Goal: Task Accomplishment & Management: Use online tool/utility

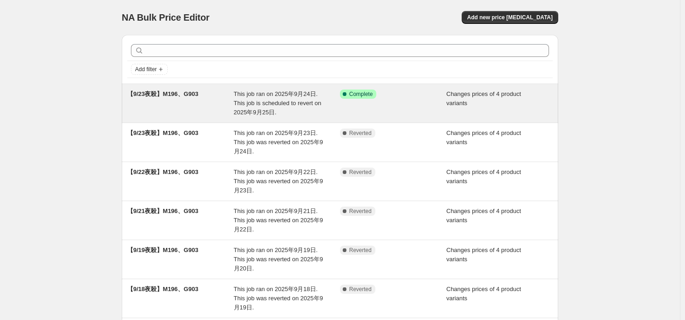
click at [292, 109] on div "This job ran on 2025年9月24日. This job is scheduled to revert on 2025年9月25日." at bounding box center [287, 104] width 107 height 28
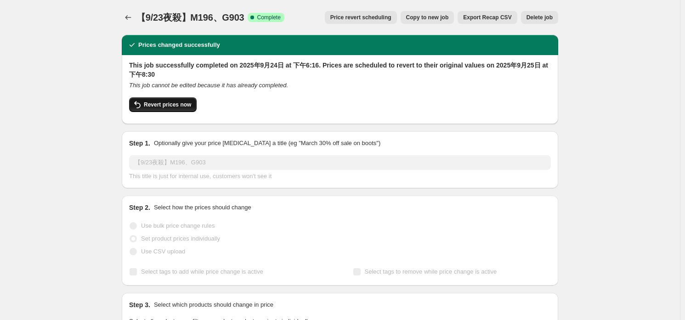
click at [180, 100] on button "Revert prices now" at bounding box center [163, 104] width 68 height 15
checkbox input "false"
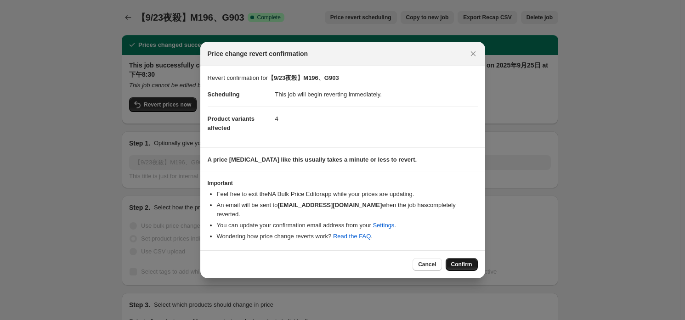
click at [467, 266] on button "Confirm" at bounding box center [462, 264] width 32 height 13
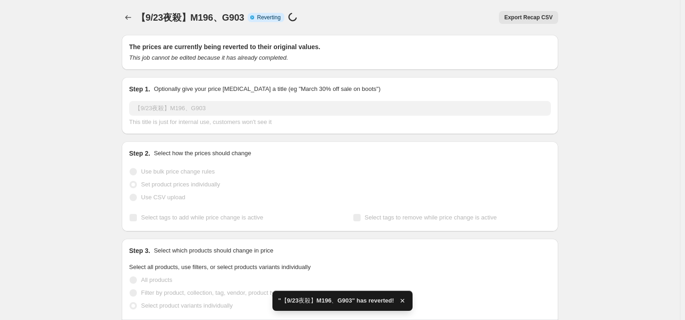
checkbox input "true"
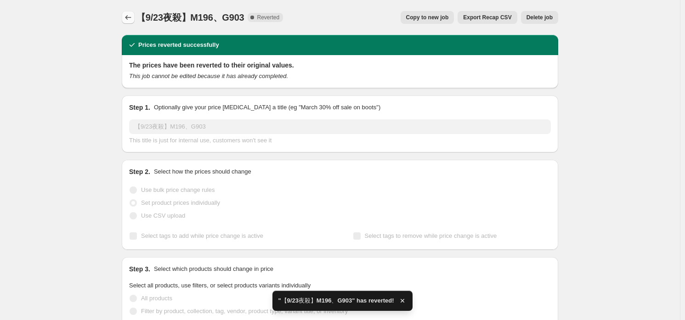
click at [124, 18] on button "Price change jobs" at bounding box center [128, 17] width 13 height 13
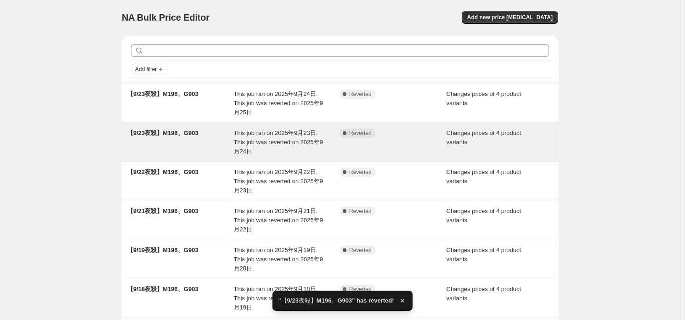
click at [261, 141] on span "This job ran on 2025年9月23日. This job was reverted on 2025年9月24日." at bounding box center [278, 142] width 89 height 25
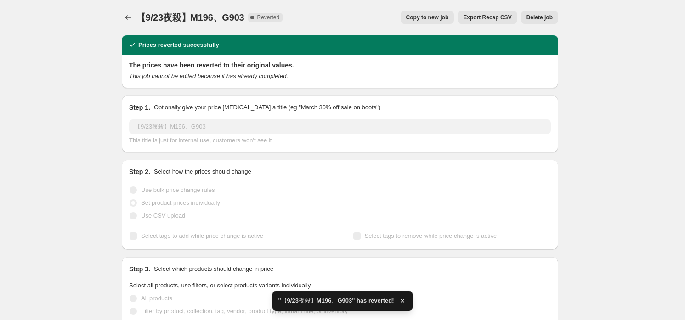
click at [449, 21] on span "Copy to new job" at bounding box center [427, 17] width 43 height 7
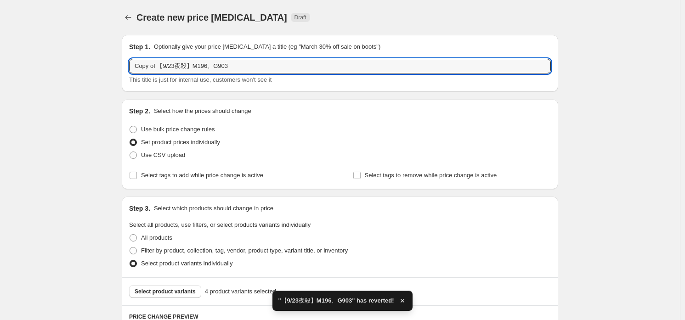
drag, startPoint x: 159, startPoint y: 66, endPoint x: 22, endPoint y: 69, distance: 137.0
click at [155, 65] on input "【9/23夜殺】M196、G903" at bounding box center [340, 66] width 422 height 15
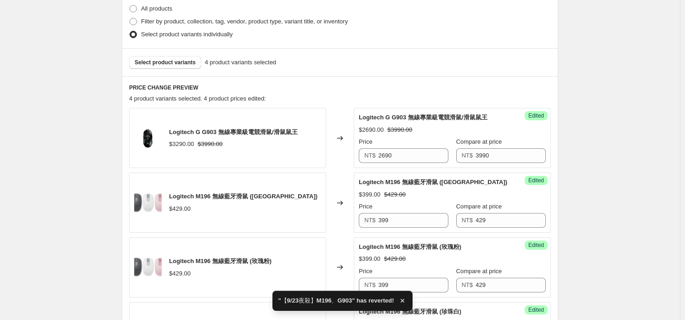
scroll to position [440, 0]
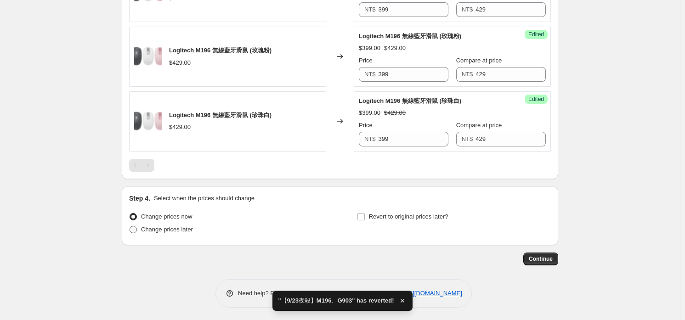
type input "【9/25夜殺】M196、G903"
click at [187, 227] on span "Change prices later" at bounding box center [167, 229] width 52 height 7
click at [130, 227] on input "Change prices later" at bounding box center [130, 226] width 0 height 0
radio input "true"
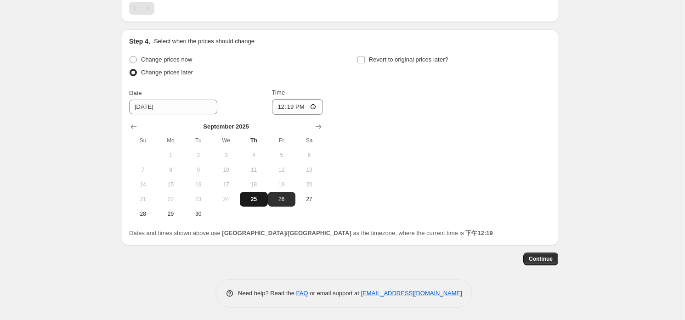
click at [258, 200] on span "25" at bounding box center [254, 199] width 20 height 7
type input "[DATE]"
click at [295, 108] on input "12:19" at bounding box center [297, 107] width 51 height 16
click at [311, 100] on input "21:00" at bounding box center [297, 107] width 51 height 16
click at [314, 104] on input "21:00" at bounding box center [297, 107] width 51 height 16
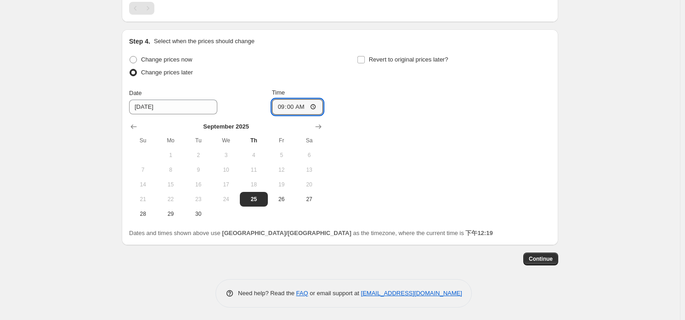
type input "09:00"
click at [388, 67] on div "Revert to original prices later?" at bounding box center [454, 67] width 194 height 28
click at [404, 57] on span "Revert to original prices later?" at bounding box center [408, 59] width 79 height 7
click at [365, 57] on input "Revert to original prices later?" at bounding box center [360, 59] width 7 height 7
checkbox input "true"
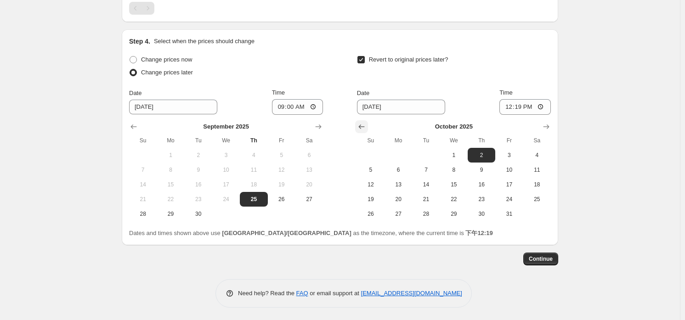
click at [365, 125] on icon "Show previous month, September 2025" at bounding box center [361, 126] width 9 height 9
click at [508, 200] on span "26" at bounding box center [509, 199] width 20 height 7
type input "[DATE]"
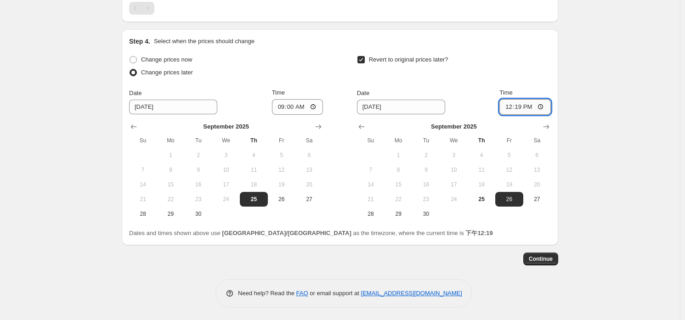
click at [524, 109] on input "12:19" at bounding box center [524, 107] width 51 height 16
click at [515, 104] on input "20:00" at bounding box center [524, 107] width 51 height 16
click at [548, 109] on input "20:00" at bounding box center [524, 107] width 51 height 16
click at [544, 107] on input "20:00" at bounding box center [524, 107] width 51 height 16
type input "08:00"
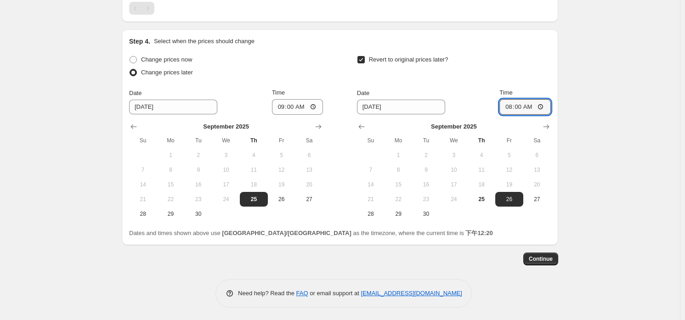
click at [531, 73] on div "Revert to original prices later?" at bounding box center [454, 67] width 194 height 28
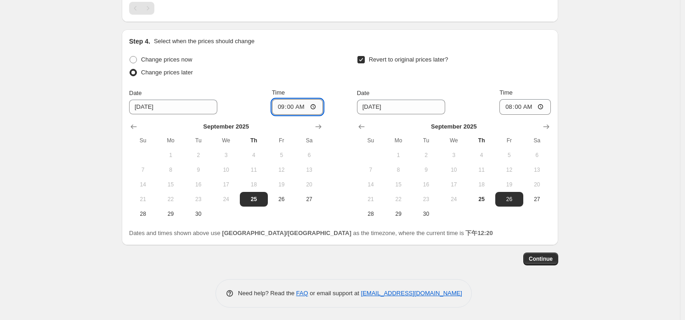
click at [282, 108] on input "09:00" at bounding box center [297, 107] width 51 height 16
click at [318, 111] on input "09:00" at bounding box center [297, 107] width 51 height 16
click at [315, 108] on input "09:00" at bounding box center [297, 107] width 51 height 16
type input "21:00"
click at [306, 76] on div "Change prices later" at bounding box center [226, 72] width 194 height 13
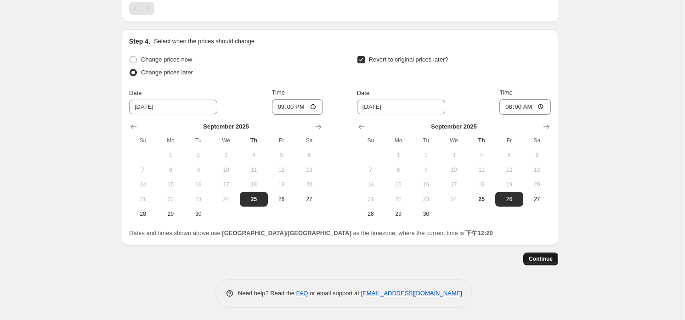
click at [556, 257] on button "Continue" at bounding box center [540, 259] width 35 height 13
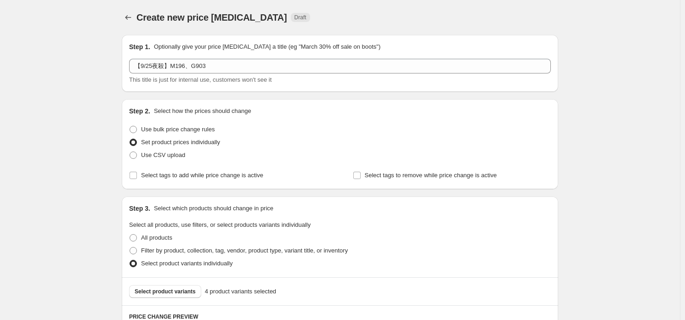
scroll to position [597, 0]
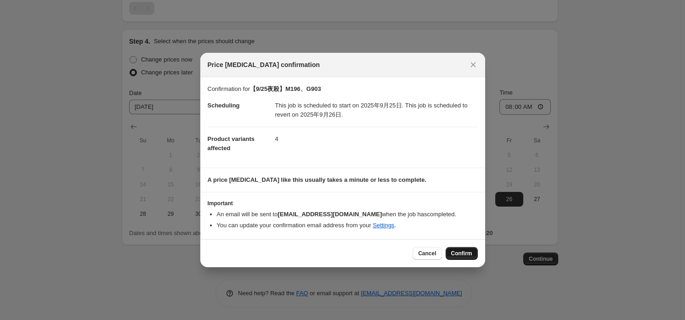
click at [463, 253] on span "Confirm" at bounding box center [461, 253] width 21 height 7
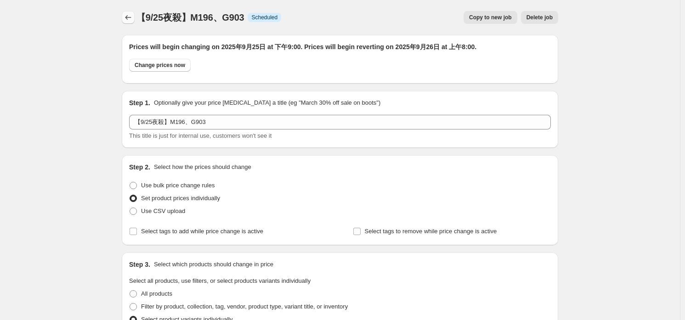
click at [132, 21] on icon "Price change jobs" at bounding box center [128, 17] width 9 height 9
